Goal: Information Seeking & Learning: Find specific fact

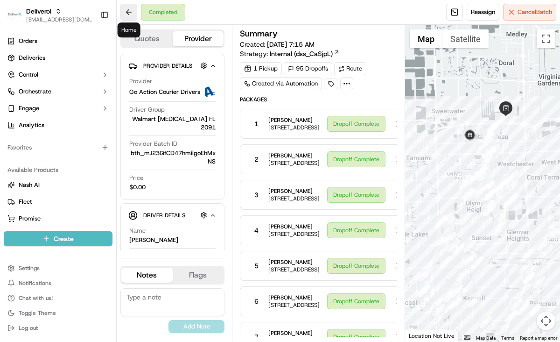
click at [121, 11] on button at bounding box center [128, 12] width 17 height 17
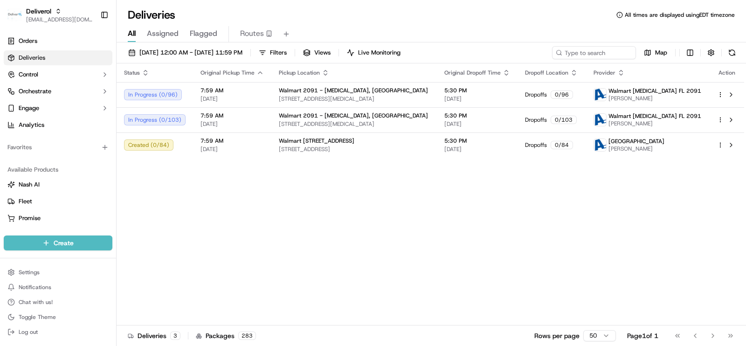
click at [431, 255] on div "Status Original Pickup Time Pickup Location Original Dropoff Time Dropoff Locat…" at bounding box center [431, 194] width 628 height 262
click at [450, 214] on div "Status Original Pickup Time Pickup Location Original Dropoff Time Dropoff Locat…" at bounding box center [431, 194] width 628 height 262
click at [392, 100] on span "[STREET_ADDRESS][MEDICAL_DATA]" at bounding box center [354, 98] width 151 height 7
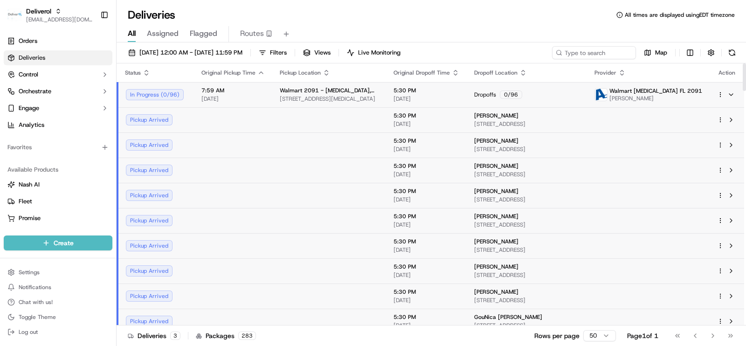
click at [559, 94] on div at bounding box center [728, 94] width 20 height 11
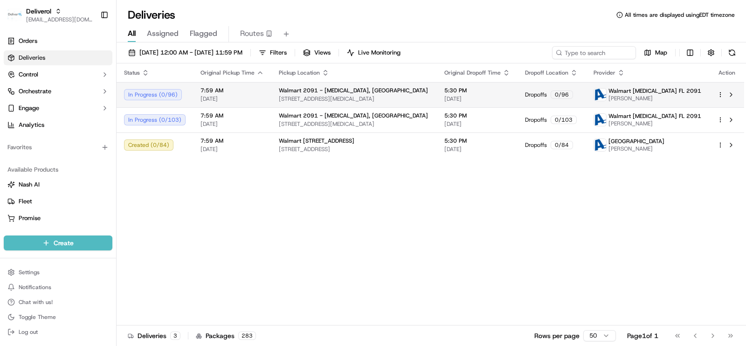
click at [559, 91] on html "Deliverol [EMAIL_ADDRESS][DOMAIN_NAME] Toggle Sidebar Orders Deliveries Control…" at bounding box center [373, 173] width 746 height 346
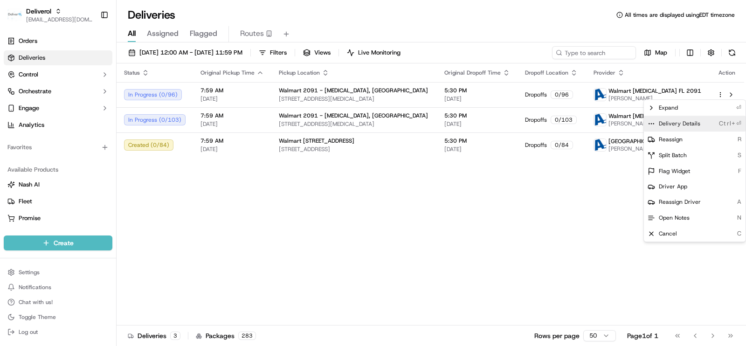
click at [559, 122] on span "Delivery Details" at bounding box center [680, 123] width 42 height 7
click at [546, 186] on html "Deliverol [EMAIL_ADDRESS][DOMAIN_NAME] Toggle Sidebar Orders Deliveries Control…" at bounding box center [373, 173] width 746 height 346
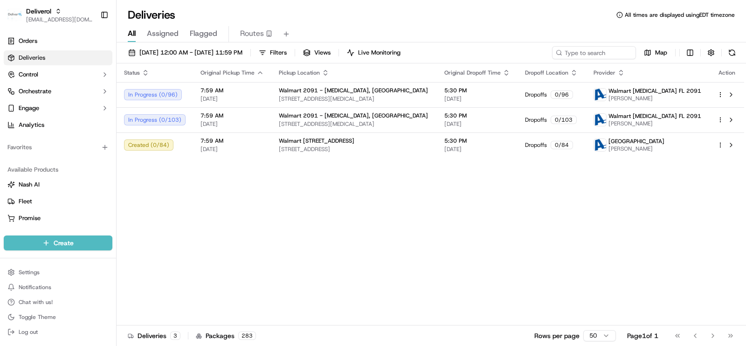
click at [559, 120] on html "Deliverol [EMAIL_ADDRESS][DOMAIN_NAME] Toggle Sidebar Orders Deliveries Control…" at bounding box center [373, 173] width 746 height 346
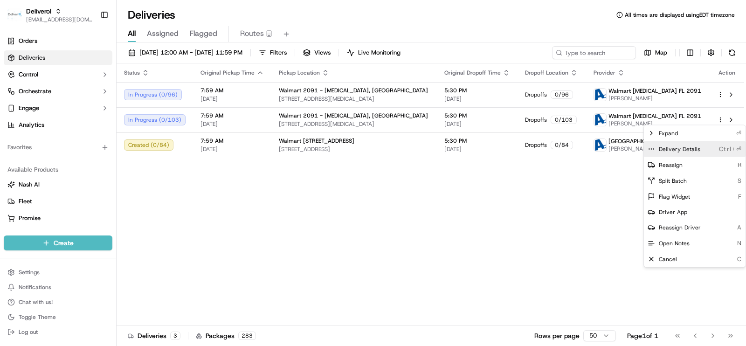
click at [559, 153] on span "Delivery Details" at bounding box center [680, 149] width 42 height 7
click at [559, 241] on html "Deliverol [EMAIL_ADDRESS][DOMAIN_NAME] Toggle Sidebar Orders Deliveries Control…" at bounding box center [373, 173] width 746 height 346
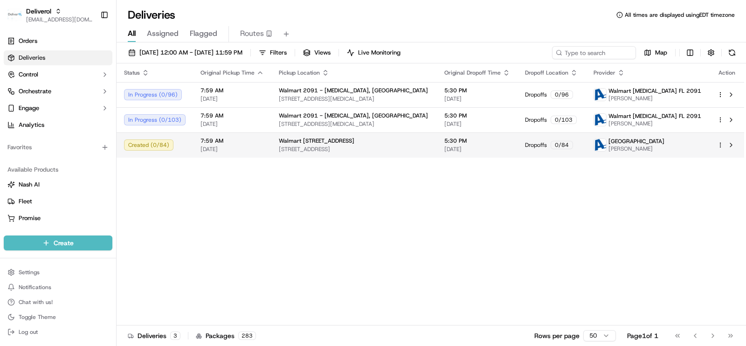
click at [559, 144] on html "Deliverol [EMAIL_ADDRESS][DOMAIN_NAME] Toggle Sidebar Orders Deliveries Control…" at bounding box center [373, 173] width 746 height 346
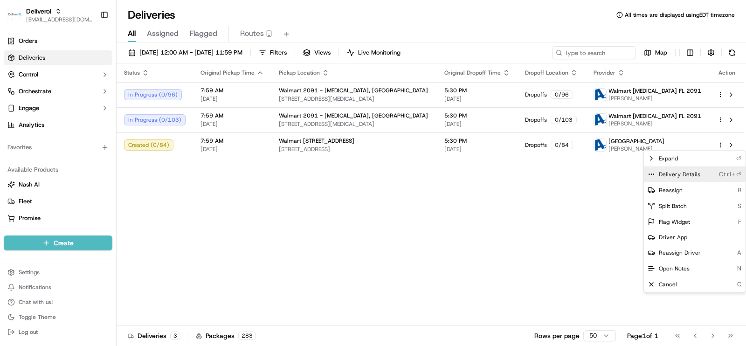
click at [559, 176] on span "Delivery Details" at bounding box center [680, 174] width 42 height 7
click at [559, 200] on html "Deliverol [EMAIL_ADDRESS][DOMAIN_NAME] Toggle Sidebar Orders Deliveries Control…" at bounding box center [373, 173] width 746 height 346
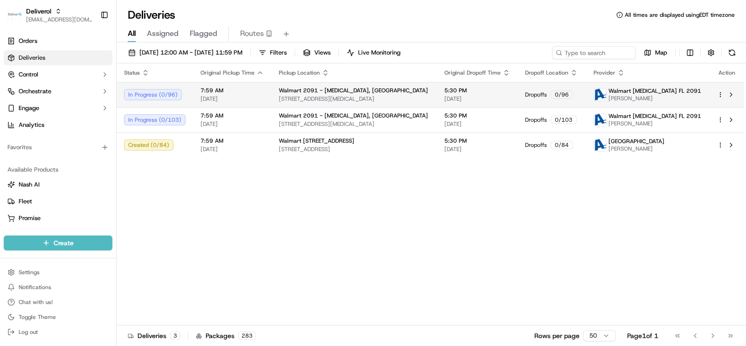
click at [559, 94] on html "Deliverol [EMAIL_ADDRESS][DOMAIN_NAME] Toggle Sidebar Orders Deliveries Control…" at bounding box center [373, 173] width 746 height 346
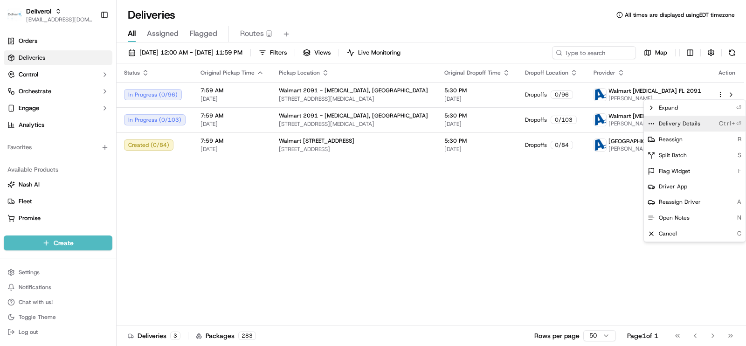
click at [559, 121] on div "Delivery Details Ctrl+⏎" at bounding box center [695, 124] width 102 height 16
click at [559, 220] on html "Deliverol [EMAIL_ADDRESS][DOMAIN_NAME] Toggle Sidebar Orders Deliveries Control…" at bounding box center [373, 173] width 746 height 346
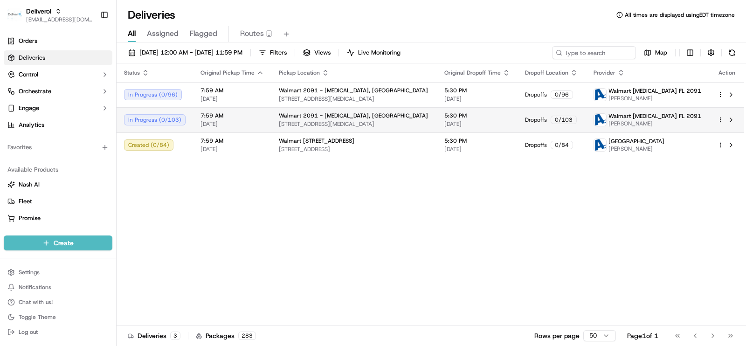
click at [559, 119] on html "Deliverol [EMAIL_ADDRESS][DOMAIN_NAME] Toggle Sidebar Orders Deliveries Control…" at bounding box center [373, 173] width 746 height 346
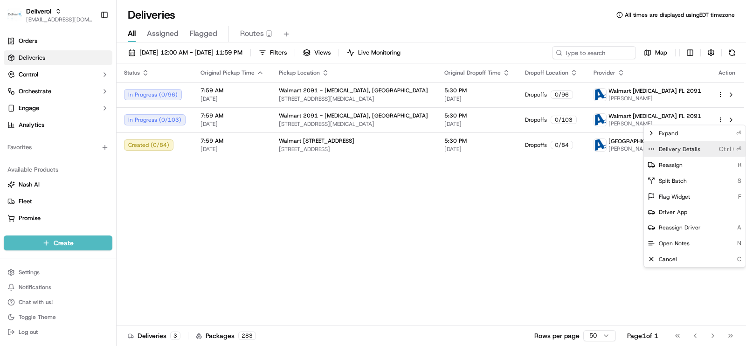
click at [559, 150] on span "Delivery Details" at bounding box center [680, 149] width 42 height 7
click at [559, 175] on html "Deliverol [EMAIL_ADDRESS][DOMAIN_NAME] Toggle Sidebar Orders Deliveries Control…" at bounding box center [373, 173] width 746 height 346
click at [559, 144] on div "Delivery Details Ctrl+⏎" at bounding box center [695, 149] width 102 height 16
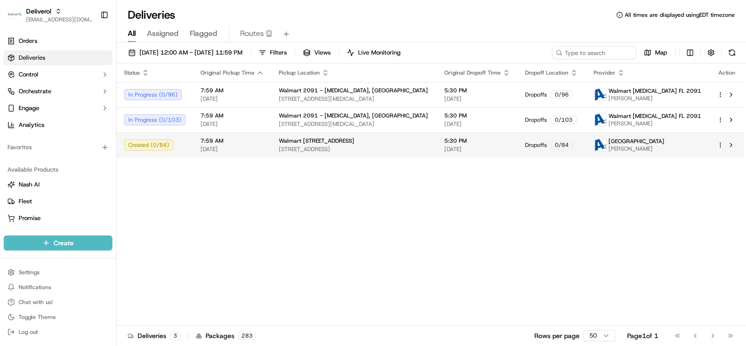
click at [559, 146] on html "Deliverol [EMAIL_ADDRESS][DOMAIN_NAME] Toggle Sidebar Orders Deliveries Control…" at bounding box center [373, 173] width 746 height 346
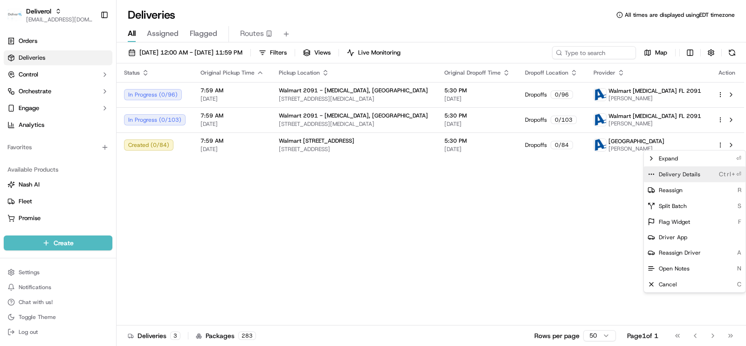
click at [559, 174] on span "Delivery Details" at bounding box center [680, 174] width 42 height 7
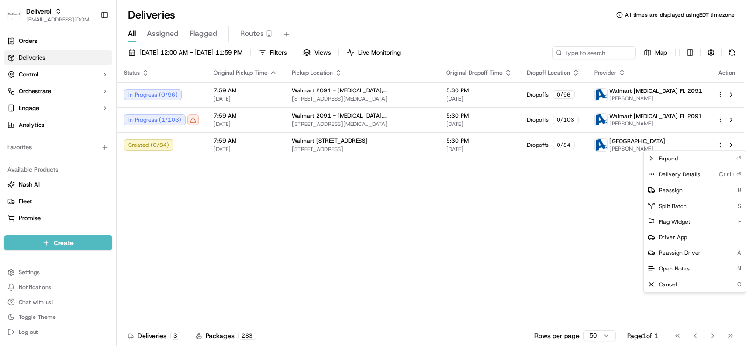
click at [546, 195] on html "Deliverol [EMAIL_ADDRESS][DOMAIN_NAME] Toggle Sidebar Orders Deliveries Control…" at bounding box center [373, 173] width 746 height 346
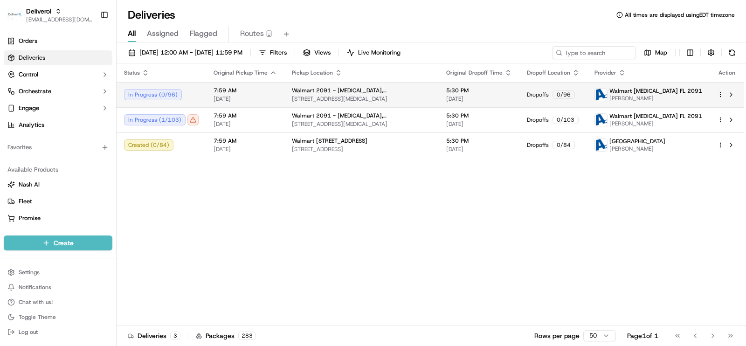
copy span "[PERSON_NAME]"
drag, startPoint x: 663, startPoint y: 96, endPoint x: 620, endPoint y: 95, distance: 42.9
click at [559, 95] on span "[PERSON_NAME]" at bounding box center [656, 98] width 93 height 7
